Goal: Task Accomplishment & Management: Manage account settings

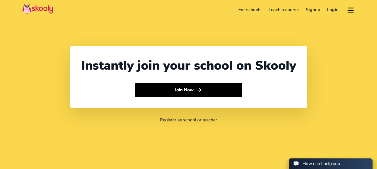
select select "91"
select select "[GEOGRAPHIC_DATA]"
select select "[GEOGRAPHIC_DATA]/[GEOGRAPHIC_DATA]"
click at [328, 12] on link "Login" at bounding box center [332, 9] width 19 height 9
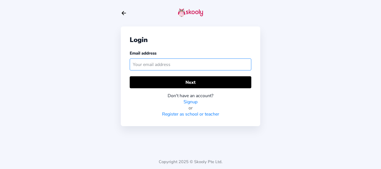
click at [173, 60] on input "text" at bounding box center [191, 65] width 122 height 12
paste input "[EMAIL_ADDRESS][DOMAIN_NAME]"
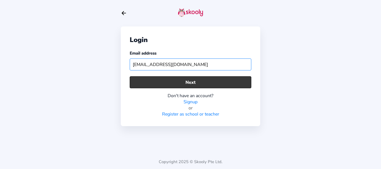
type input "[EMAIL_ADDRESS][DOMAIN_NAME]"
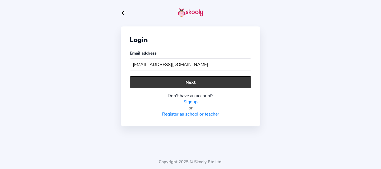
click at [171, 83] on button "Next" at bounding box center [191, 82] width 122 height 12
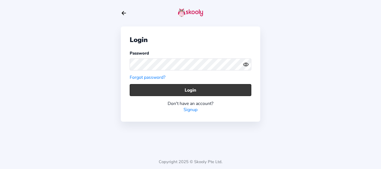
click at [151, 94] on button "Login" at bounding box center [191, 90] width 122 height 12
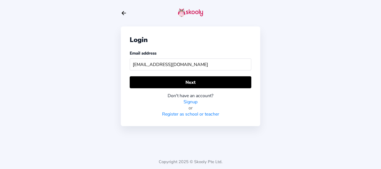
type input "[EMAIL_ADDRESS][DOMAIN_NAME]"
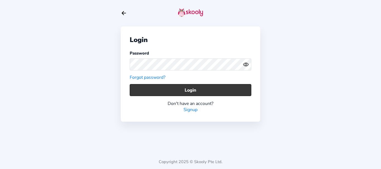
click at [146, 94] on button "Login" at bounding box center [191, 90] width 122 height 12
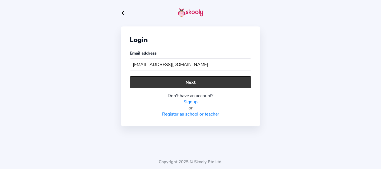
type input "getskoolyschool123@mailinator.com"
click at [154, 82] on button "Next" at bounding box center [191, 82] width 122 height 12
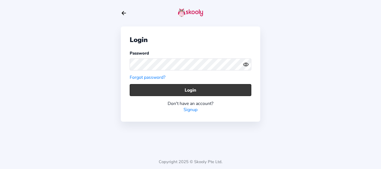
click at [141, 89] on button "Login" at bounding box center [191, 90] width 122 height 12
